Goal: Task Accomplishment & Management: Complete application form

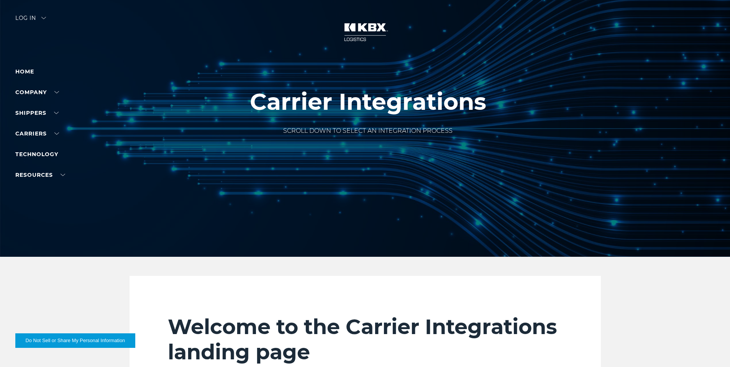
scroll to position [1570, 0]
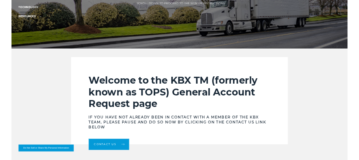
scroll to position [153, 0]
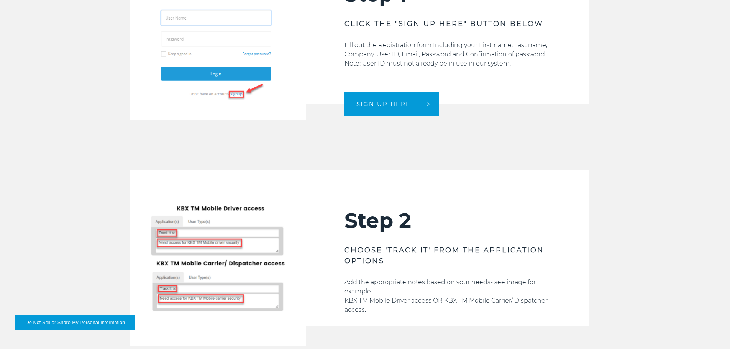
scroll to position [781, 0]
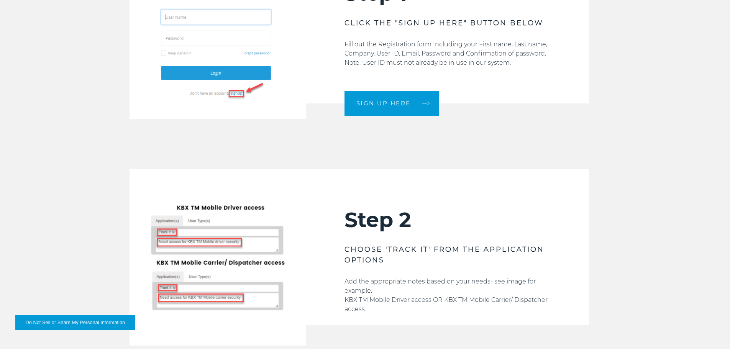
click at [415, 300] on p "Add the appropriate notes based on your needs- see image for example. KBX TM Mo…" at bounding box center [447, 295] width 206 height 37
drag, startPoint x: 360, startPoint y: 241, endPoint x: 394, endPoint y: 252, distance: 35.9
click at [408, 258] on div "Step 2 CHOOSE 'TRACK IT' FROM THE APPLICATION OPTIONS Add the appropriate notes…" at bounding box center [447, 247] width 283 height 156
click at [378, 244] on h3 "CHOOSE 'TRACK IT' FROM THE APPLICATION OPTIONS" at bounding box center [447, 254] width 206 height 21
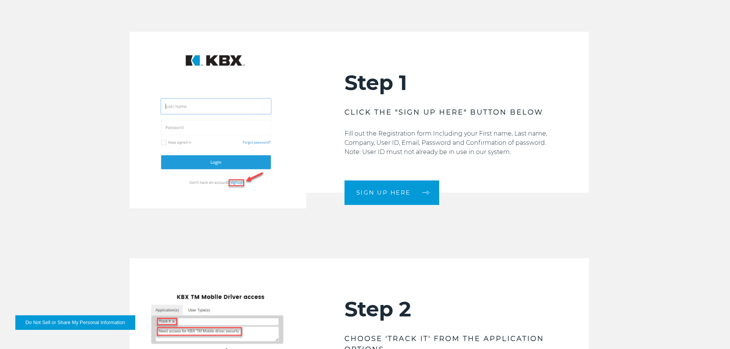
scroll to position [589, 0]
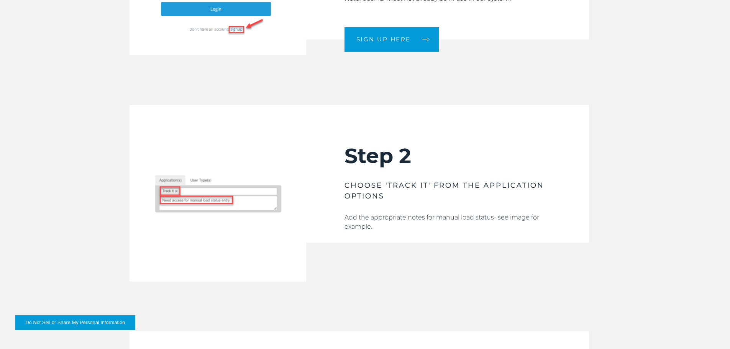
scroll to position [820, 0]
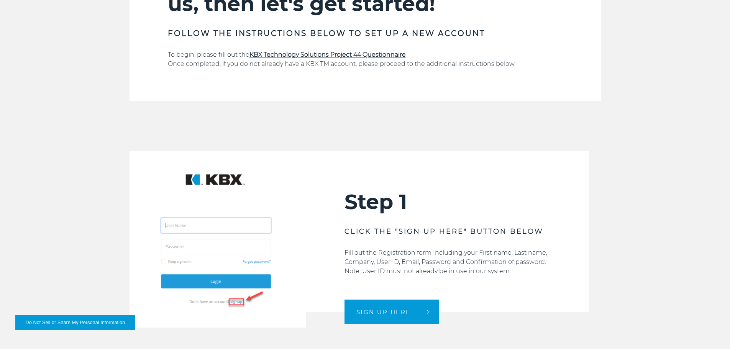
scroll to position [575, 0]
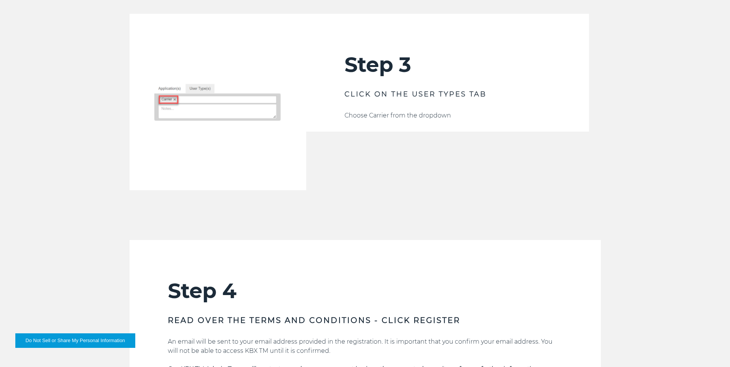
scroll to position [1111, 0]
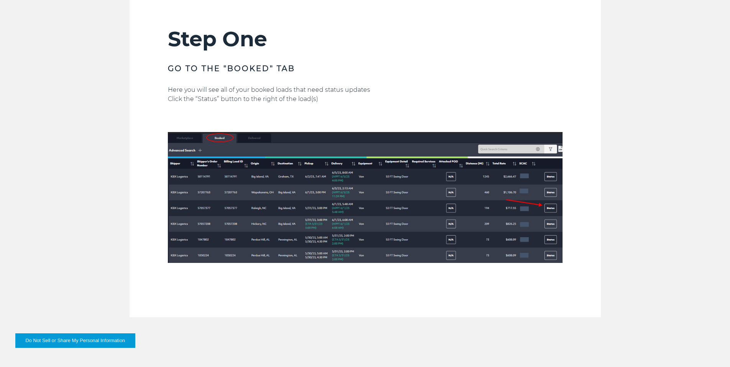
scroll to position [230, 0]
